Goal: Task Accomplishment & Management: Use online tool/utility

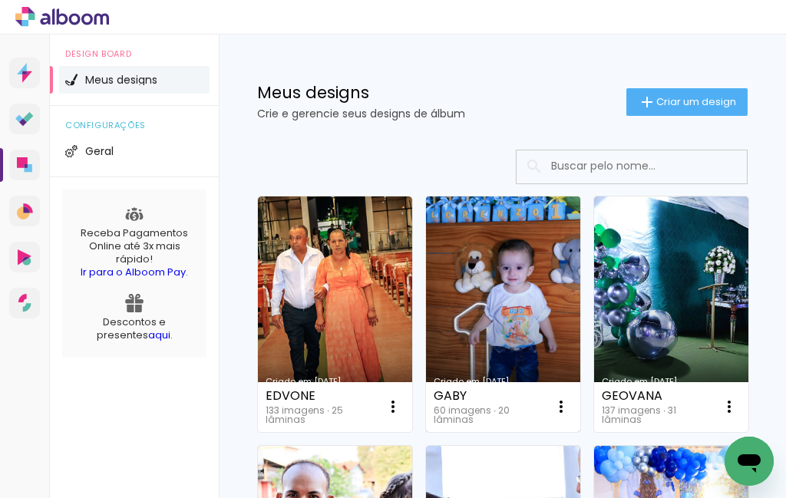
click at [516, 307] on link "Criado em [DATE]" at bounding box center [503, 314] width 154 height 236
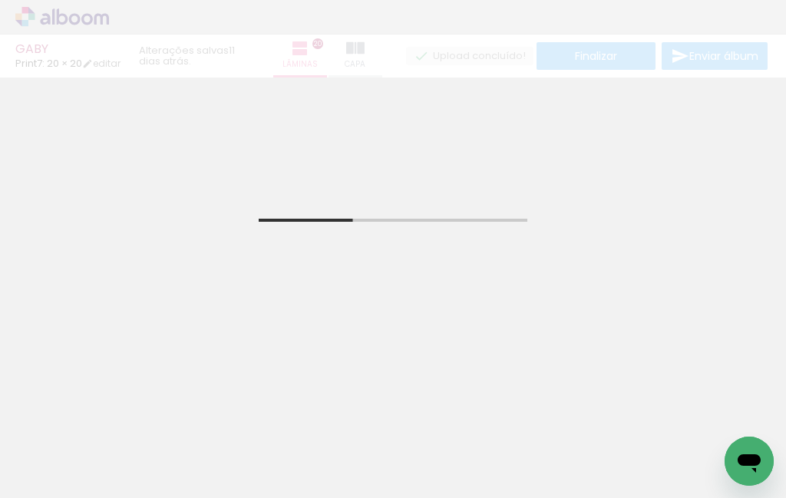
scroll to position [665, 0]
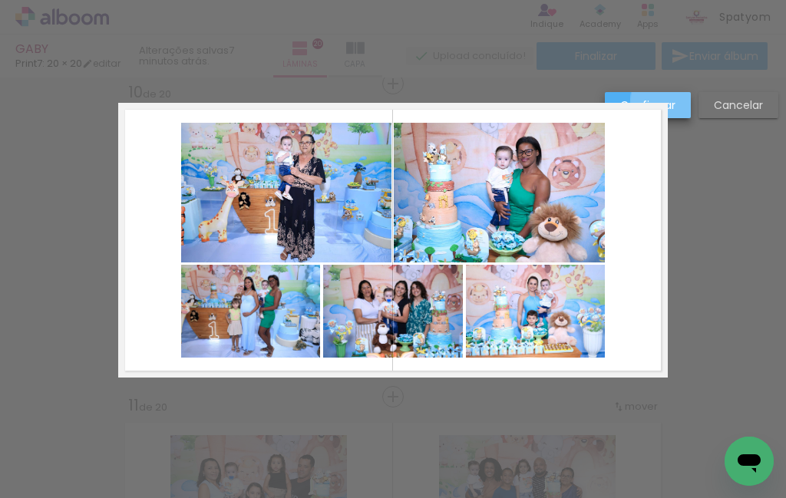
click at [681, 101] on paper-button "Confirmar" at bounding box center [648, 105] width 86 height 26
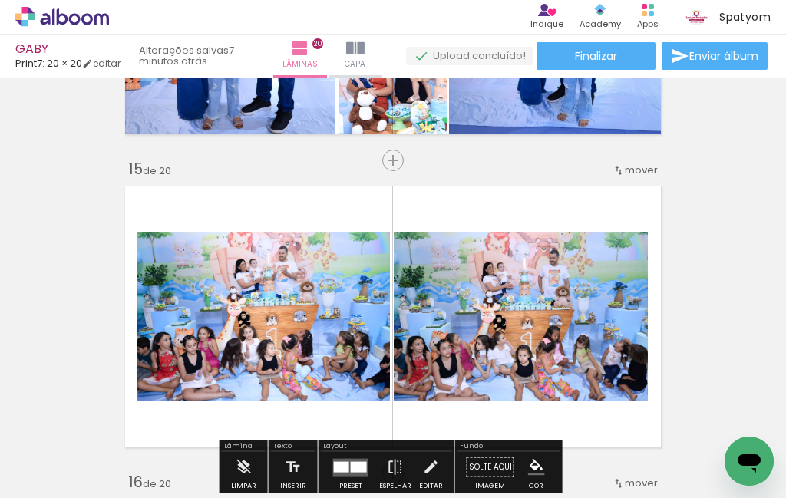
scroll to position [4433, 0]
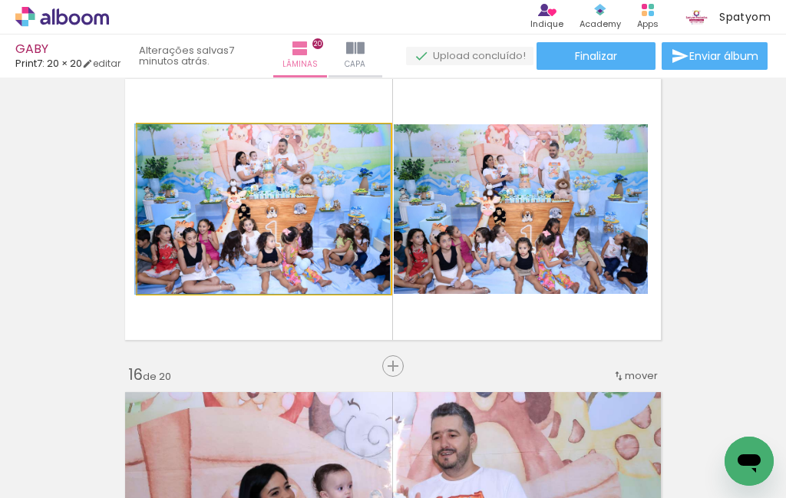
click at [302, 224] on quentale-photo at bounding box center [263, 209] width 253 height 170
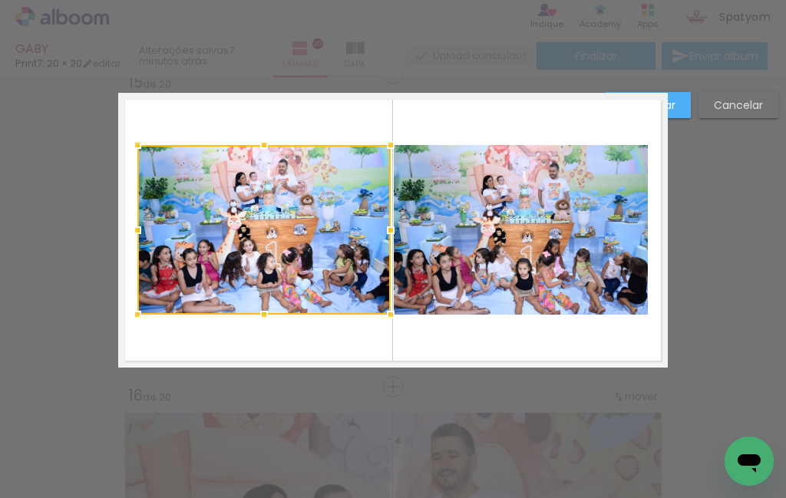
scroll to position [4403, 0]
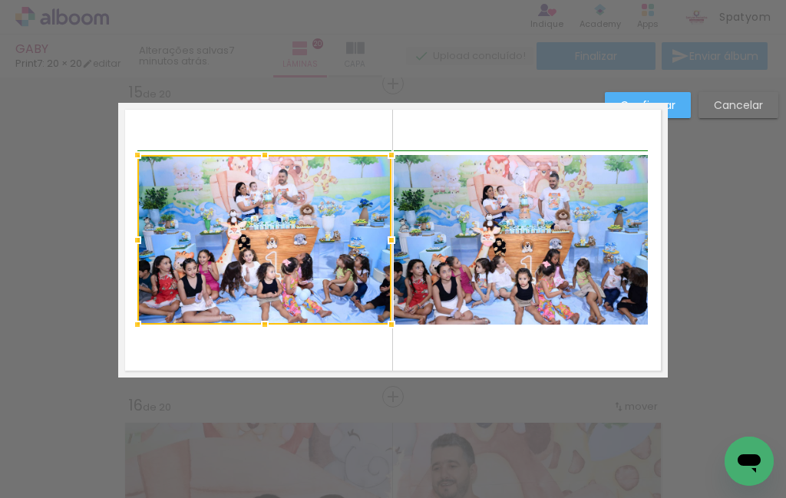
click at [384, 240] on div at bounding box center [391, 240] width 31 height 31
click at [459, 233] on quentale-photo at bounding box center [521, 240] width 254 height 170
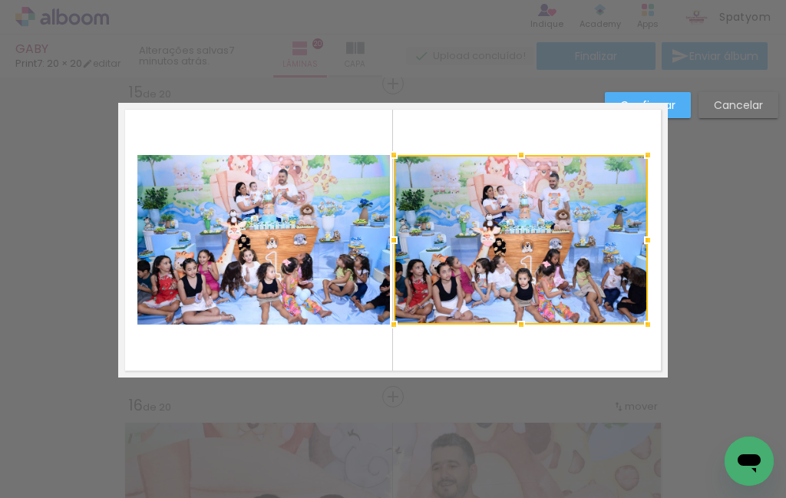
click at [328, 255] on quentale-photo at bounding box center [264, 240] width 254 height 170
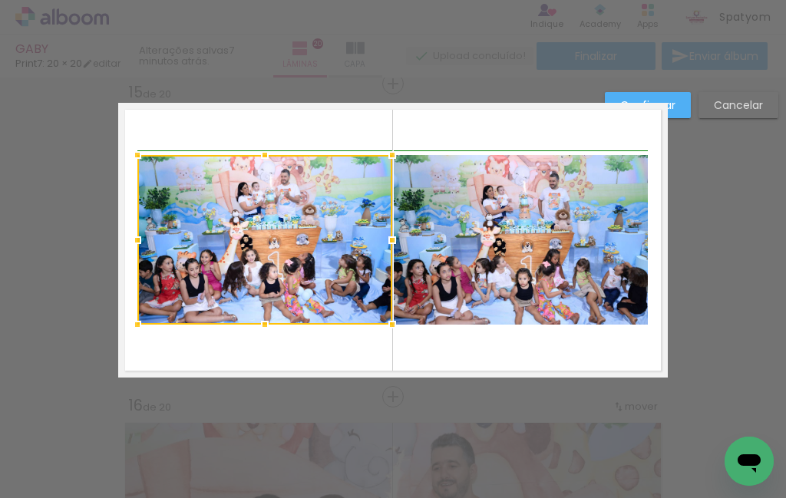
click at [385, 239] on div at bounding box center [392, 240] width 31 height 31
click at [456, 226] on quentale-photo at bounding box center [521, 240] width 254 height 170
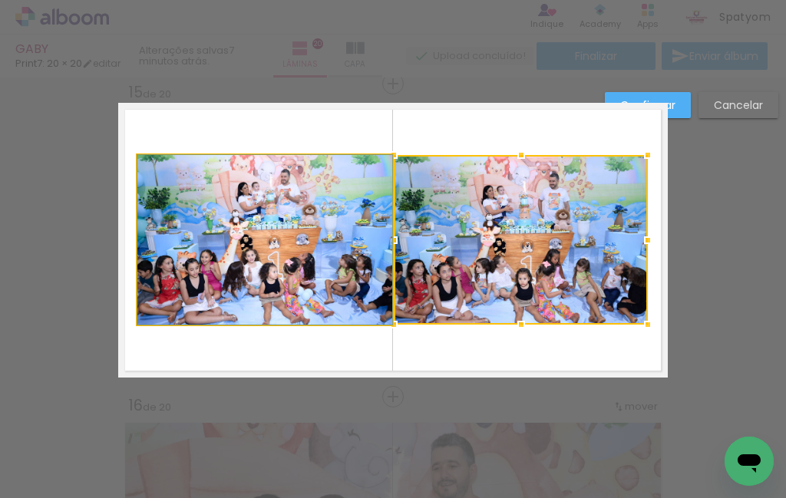
click at [338, 233] on quentale-photo at bounding box center [264, 240] width 255 height 170
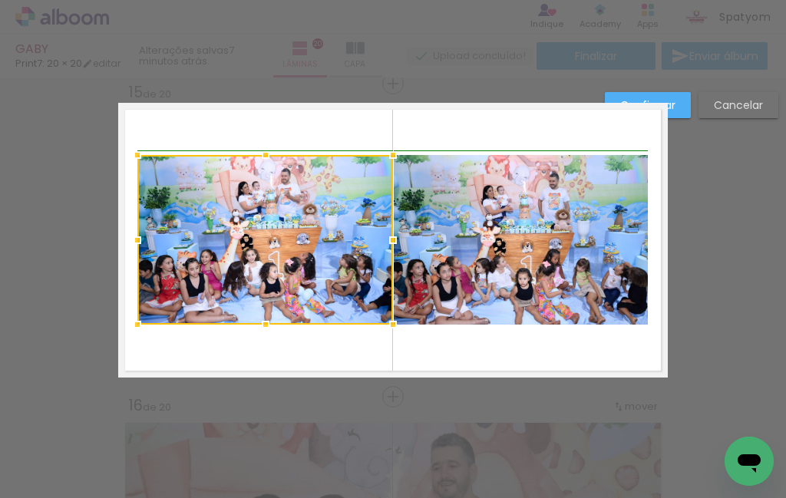
click at [384, 239] on div at bounding box center [393, 240] width 31 height 31
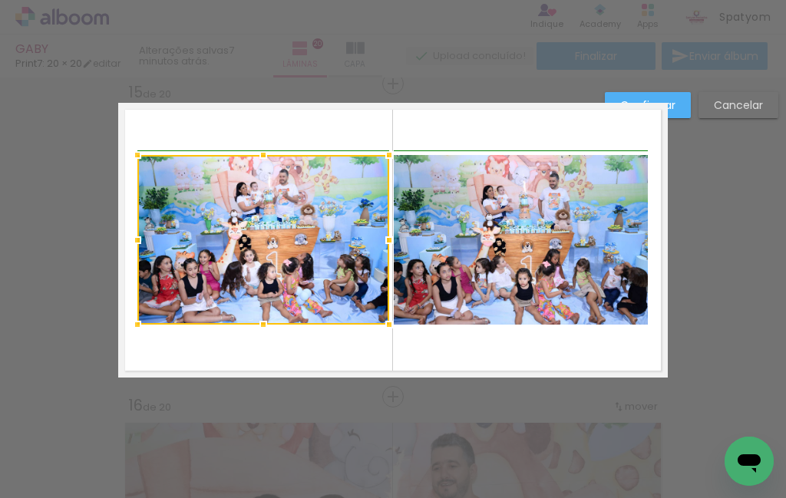
click at [389, 241] on div at bounding box center [389, 240] width 31 height 31
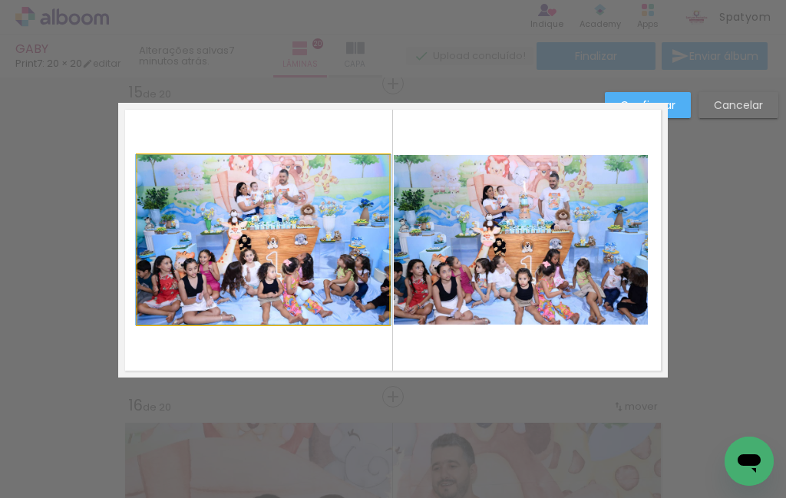
click at [380, 243] on quentale-photo at bounding box center [263, 240] width 252 height 170
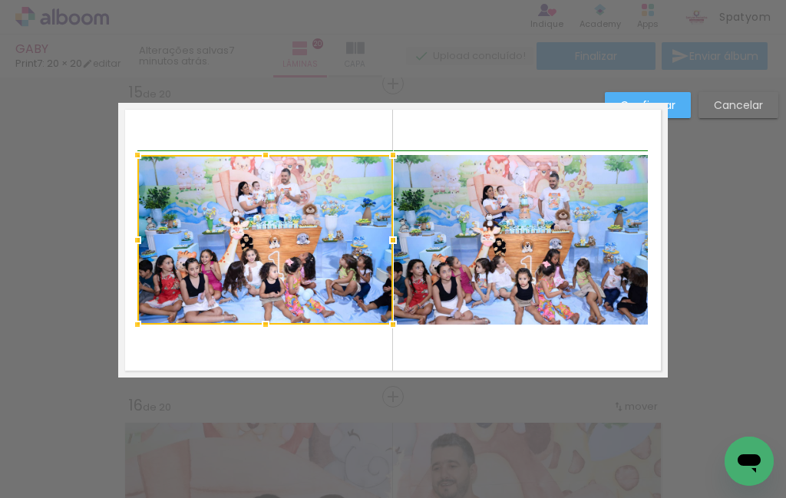
click at [386, 238] on div at bounding box center [393, 240] width 31 height 31
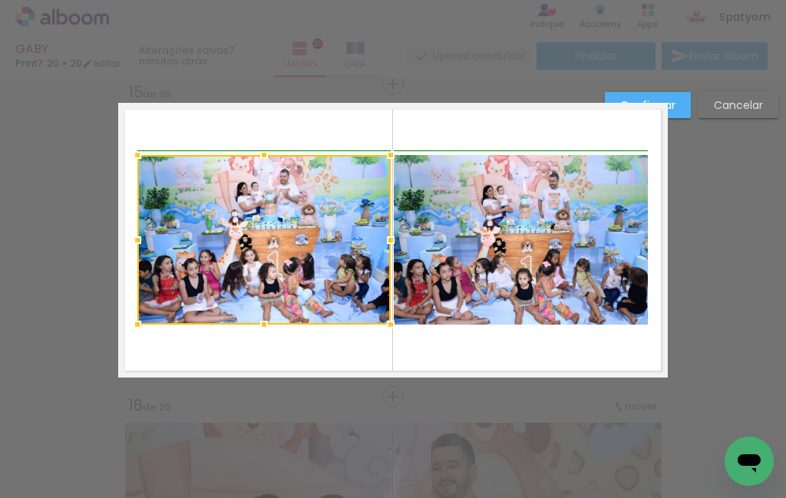
click at [387, 239] on div at bounding box center [390, 240] width 31 height 31
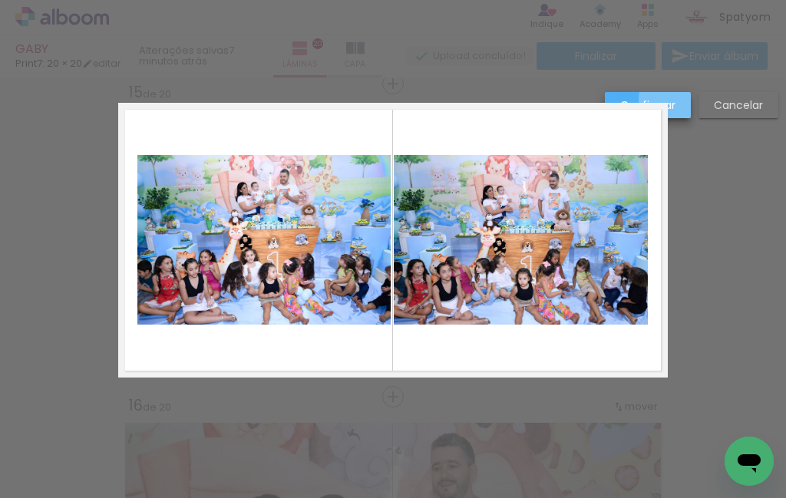
click at [0, 0] on slot "Confirmar" at bounding box center [0, 0] width 0 height 0
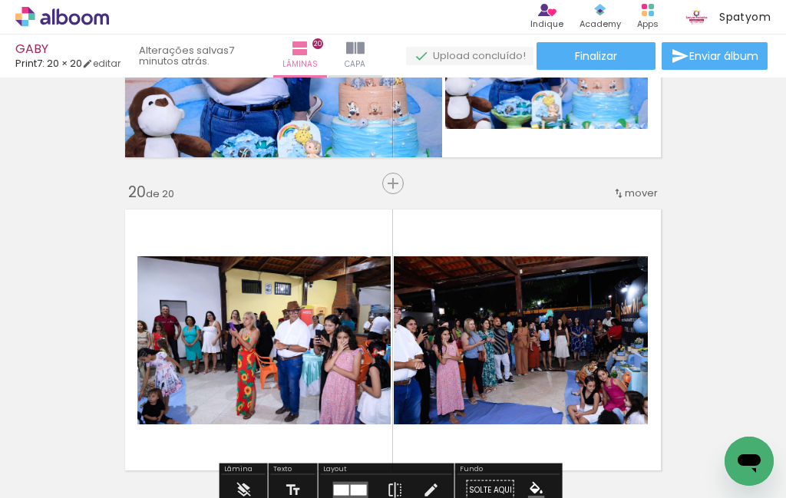
scroll to position [6060, 0]
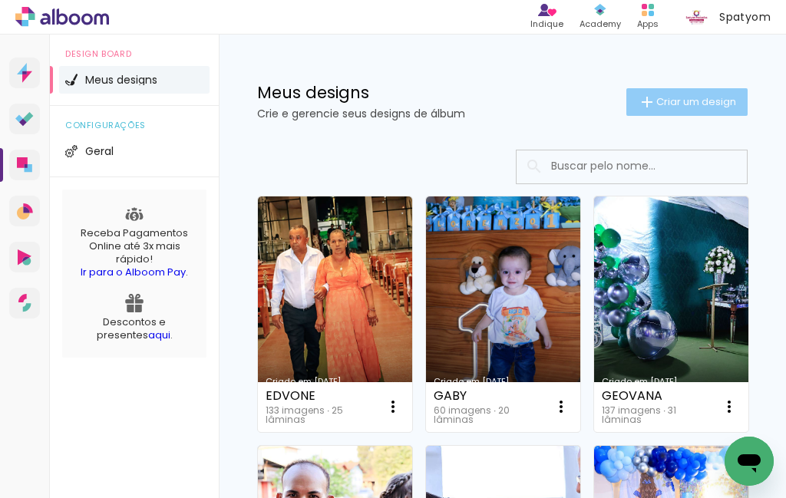
click at [656, 104] on span "Criar um design" at bounding box center [696, 102] width 80 height 10
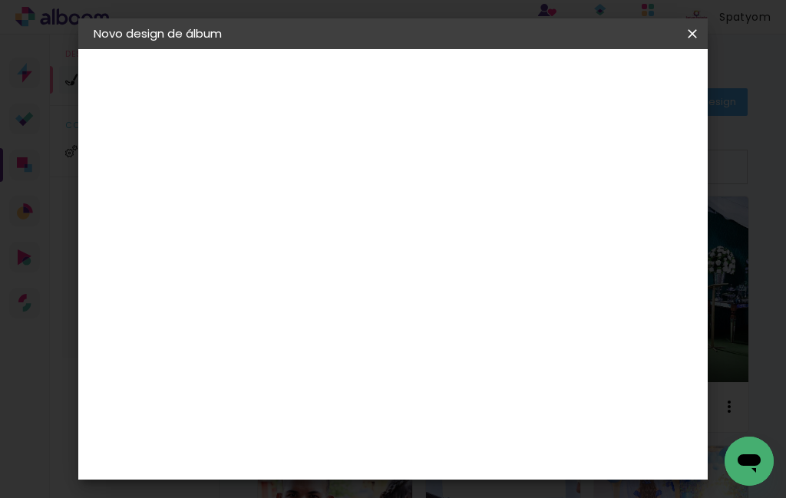
click at [345, 207] on input at bounding box center [345, 206] width 0 height 24
type input "ENSAIO GEOVANA"
type paper-input "ENSAIO GEOVANA"
click at [0, 0] on slot "Avançar" at bounding box center [0, 0] width 0 height 0
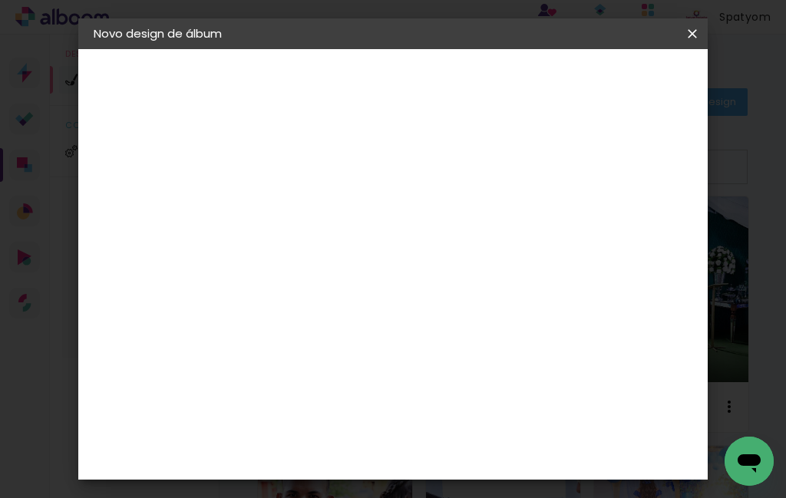
click at [0, 0] on slot "Avançar" at bounding box center [0, 0] width 0 height 0
click at [414, 402] on span "20 × 30" at bounding box center [412, 417] width 71 height 31
click at [0, 0] on slot "Avançar" at bounding box center [0, 0] width 0 height 0
click at [598, 83] on span "Iniciar design" at bounding box center [580, 86] width 35 height 21
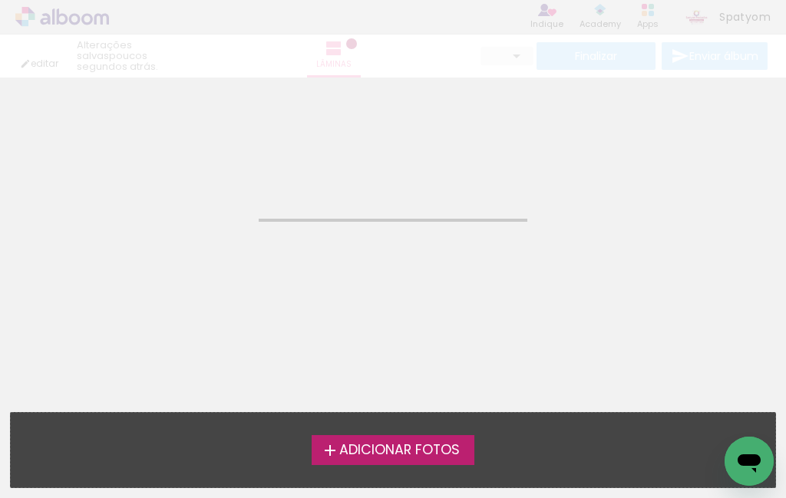
click at [321, 457] on iron-icon at bounding box center [330, 450] width 18 height 18
click at [0, 0] on input "file" at bounding box center [0, 0] width 0 height 0
